Goal: Contribute content

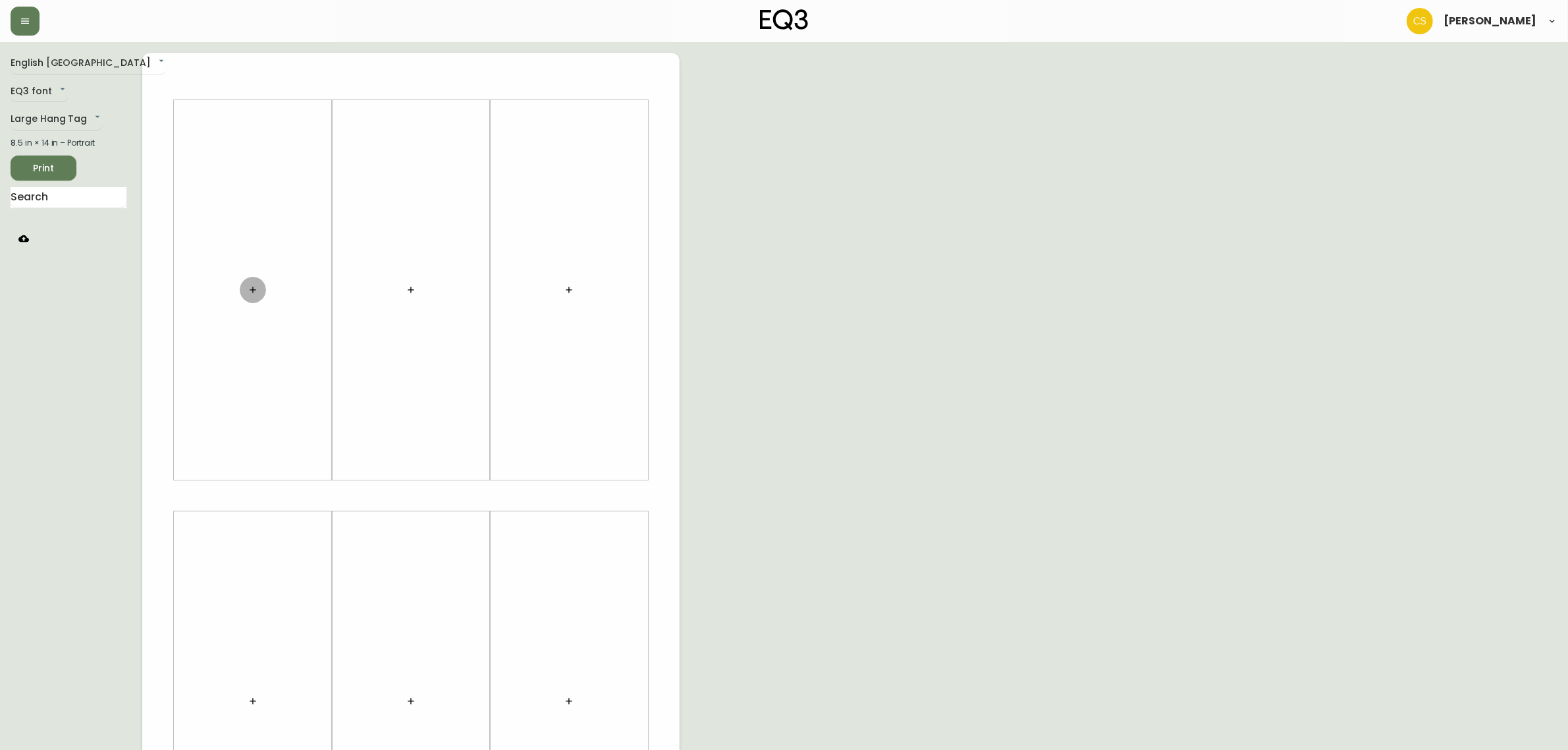
click at [254, 290] on icon "button" at bounding box center [252, 290] width 6 height 6
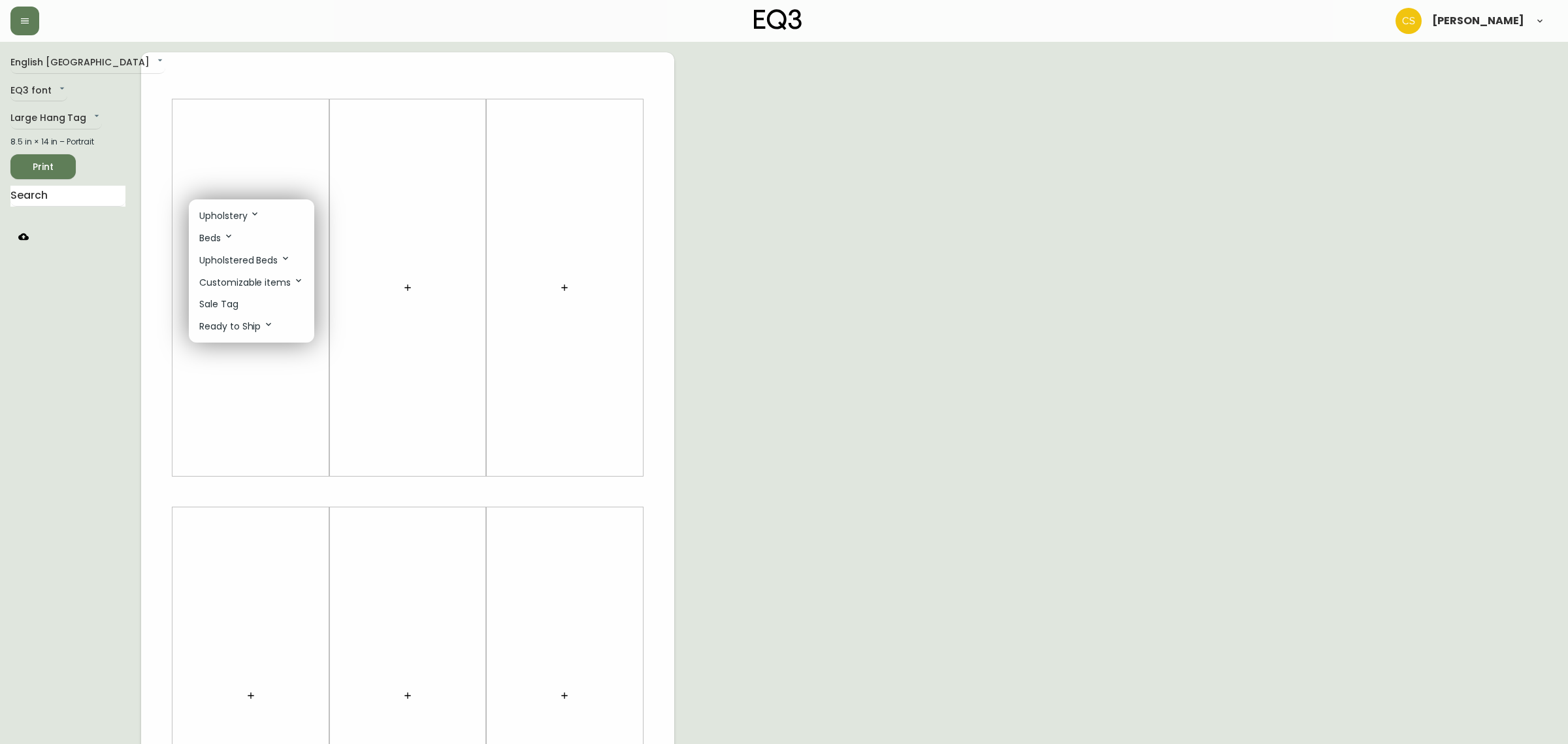
click at [246, 308] on li "Sale Tag" at bounding box center [252, 304] width 126 height 21
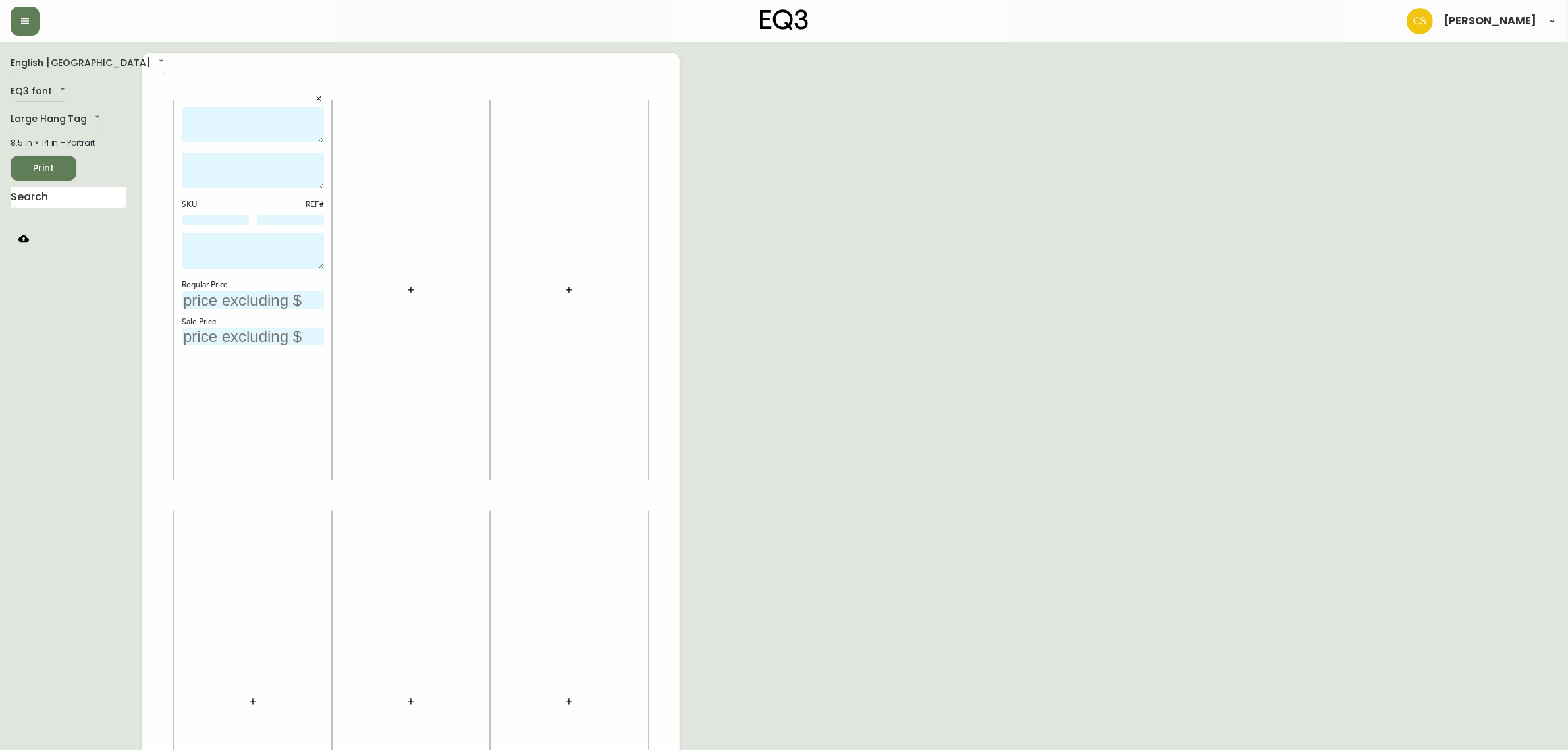
click at [243, 136] on textarea at bounding box center [252, 124] width 142 height 36
type textarea "e"
click at [268, 107] on textarea "EVERYDAY SECTIONAL" at bounding box center [252, 124] width 142 height 36
type textarea "EVERYDAY SECTIONAL"
click at [188, 172] on textarea at bounding box center [252, 171] width 142 height 36
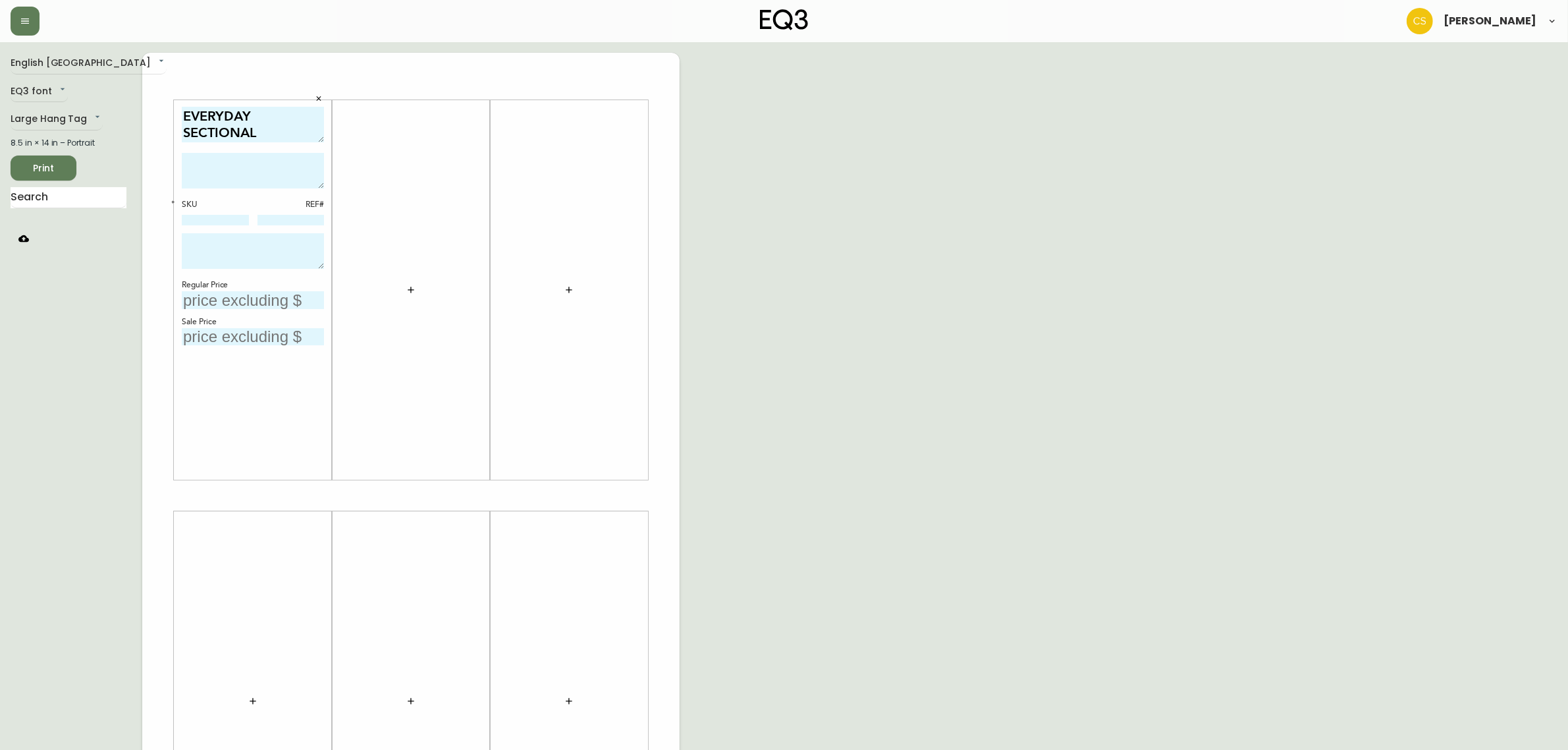
paste textarea "the Everyday collection references classic Mid Century Modern design while main…"
drag, startPoint x: 316, startPoint y: 183, endPoint x: 317, endPoint y: 200, distance: 17.0
click at [317, 192] on textarea "the Everyday collection references classic Mid Century Modern design while main…" at bounding box center [252, 172] width 142 height 39
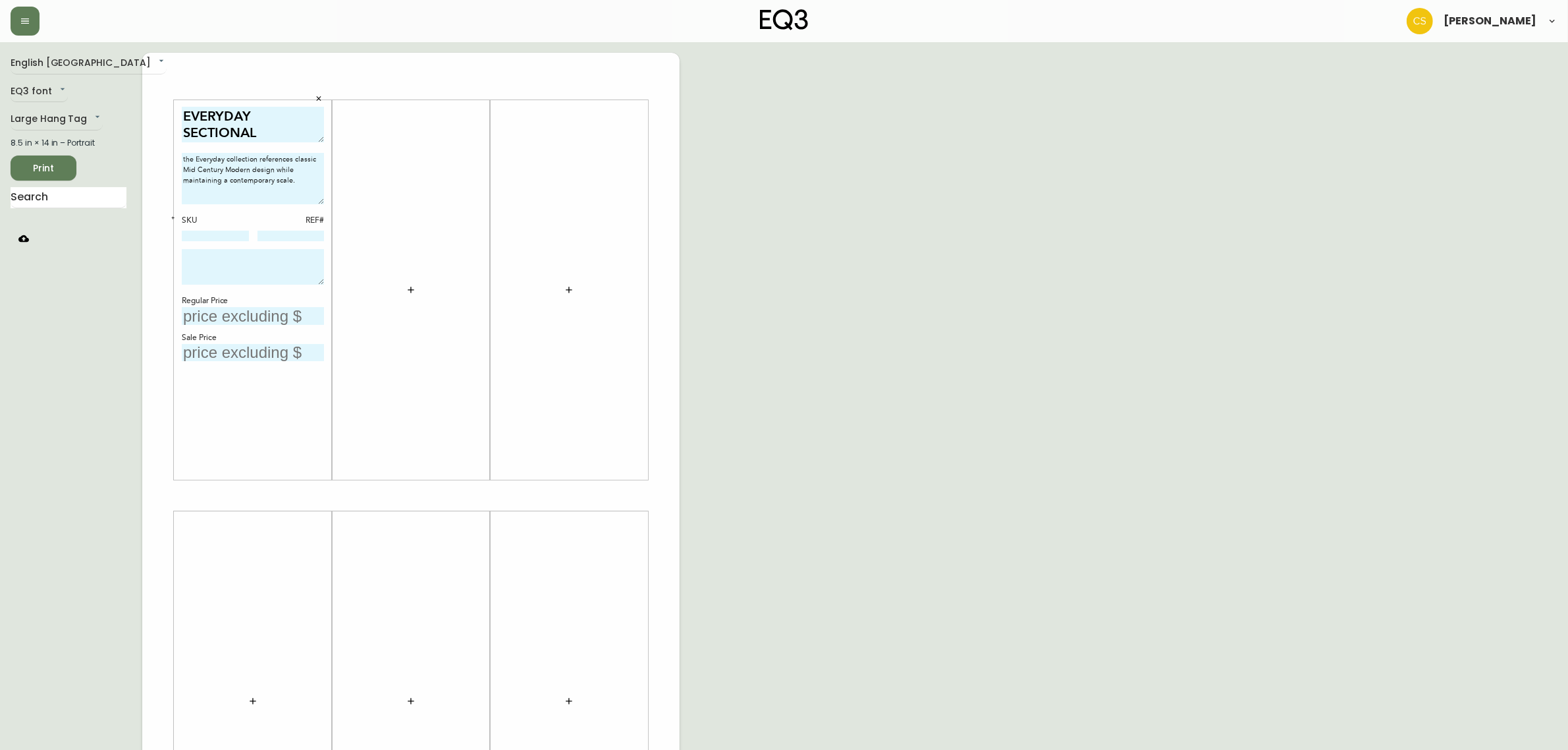
click at [183, 158] on textarea "the Everyday collection references classic Mid Century Modern design while main…" at bounding box center [252, 178] width 142 height 51
type textarea "The Everyday collection references classic Mid Century Modern design while main…"
